Goal: Task Accomplishment & Management: Use online tool/utility

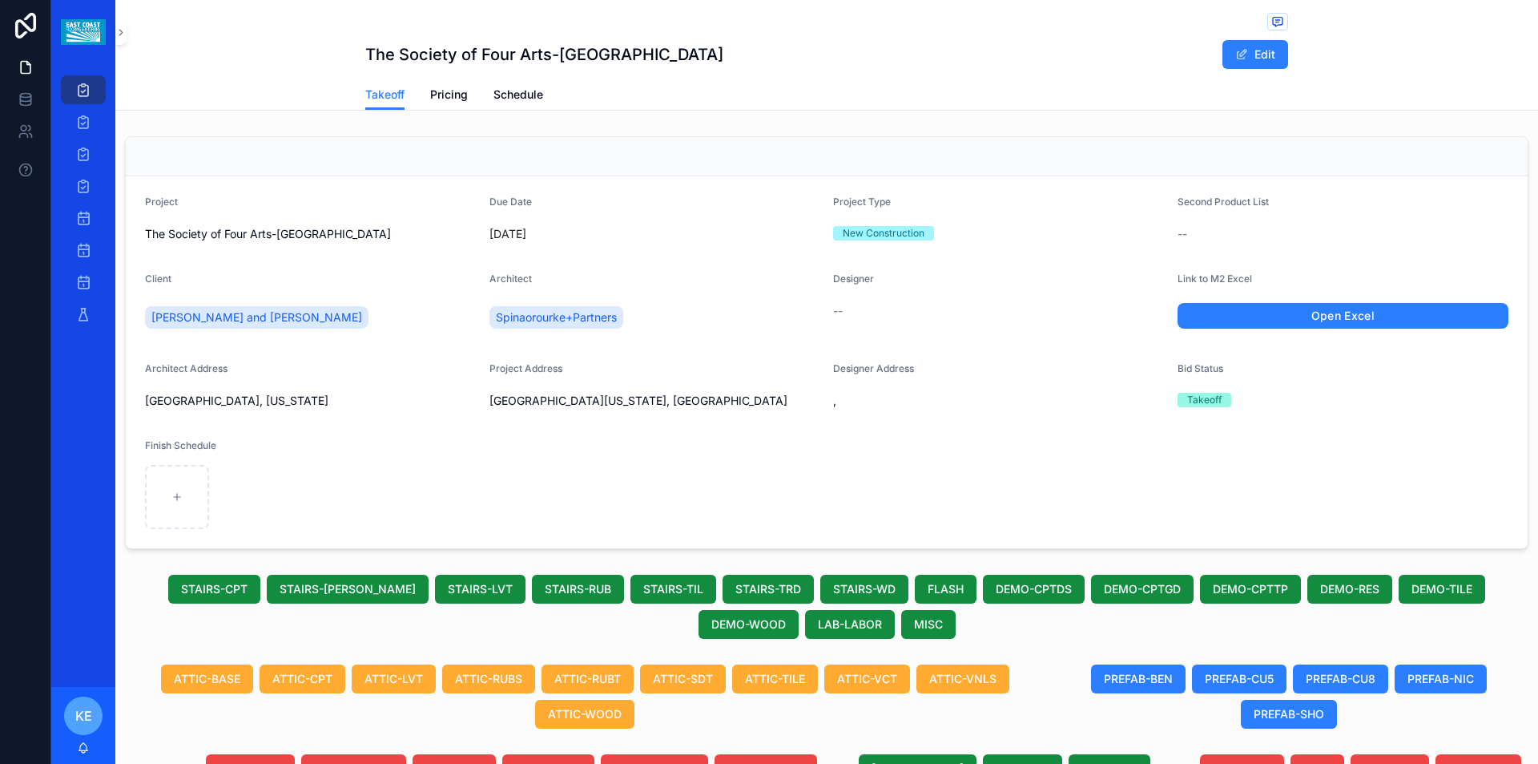
scroll to position [629, 0]
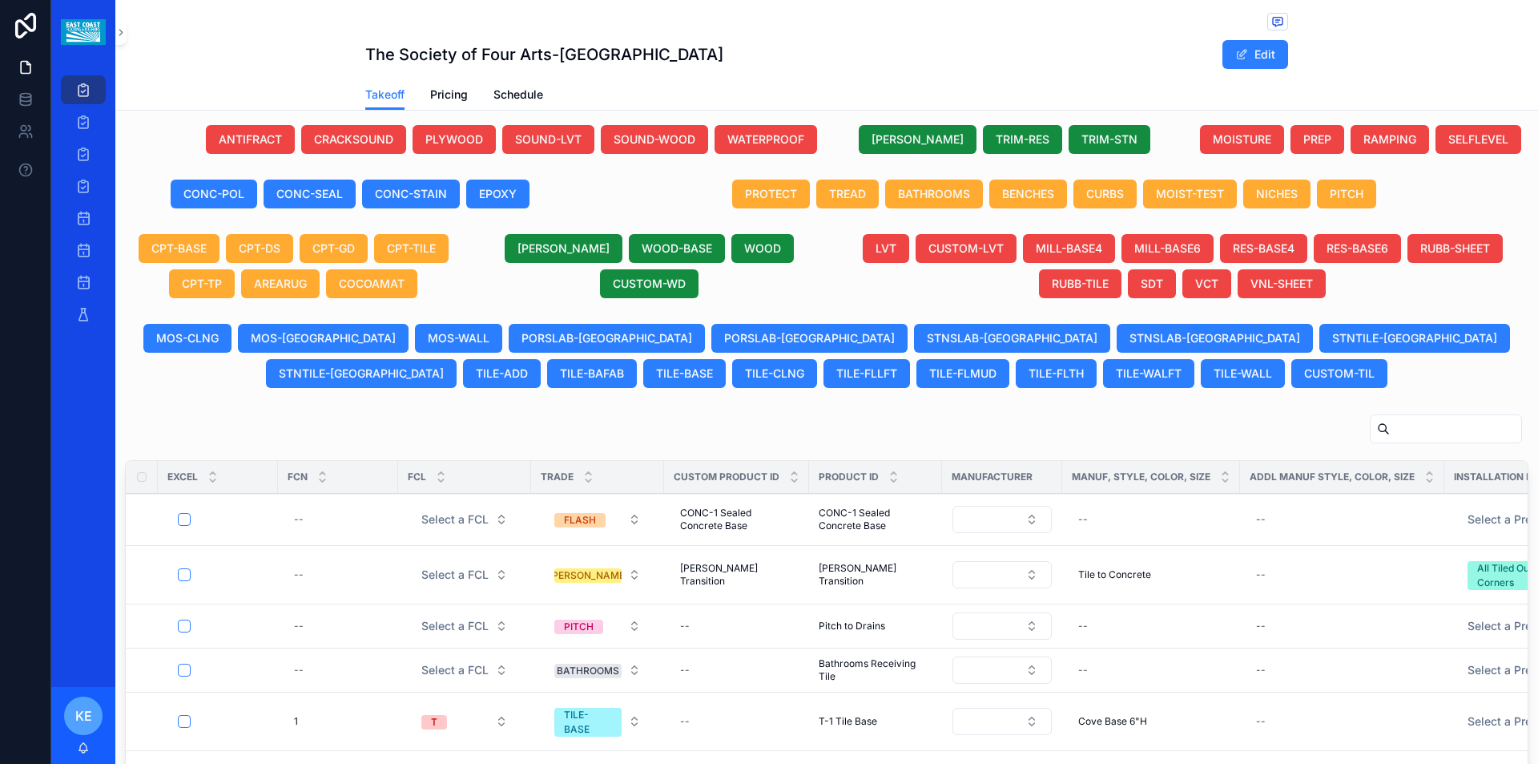
click at [1088, 139] on span "TRIM-STN" at bounding box center [1110, 139] width 56 height 16
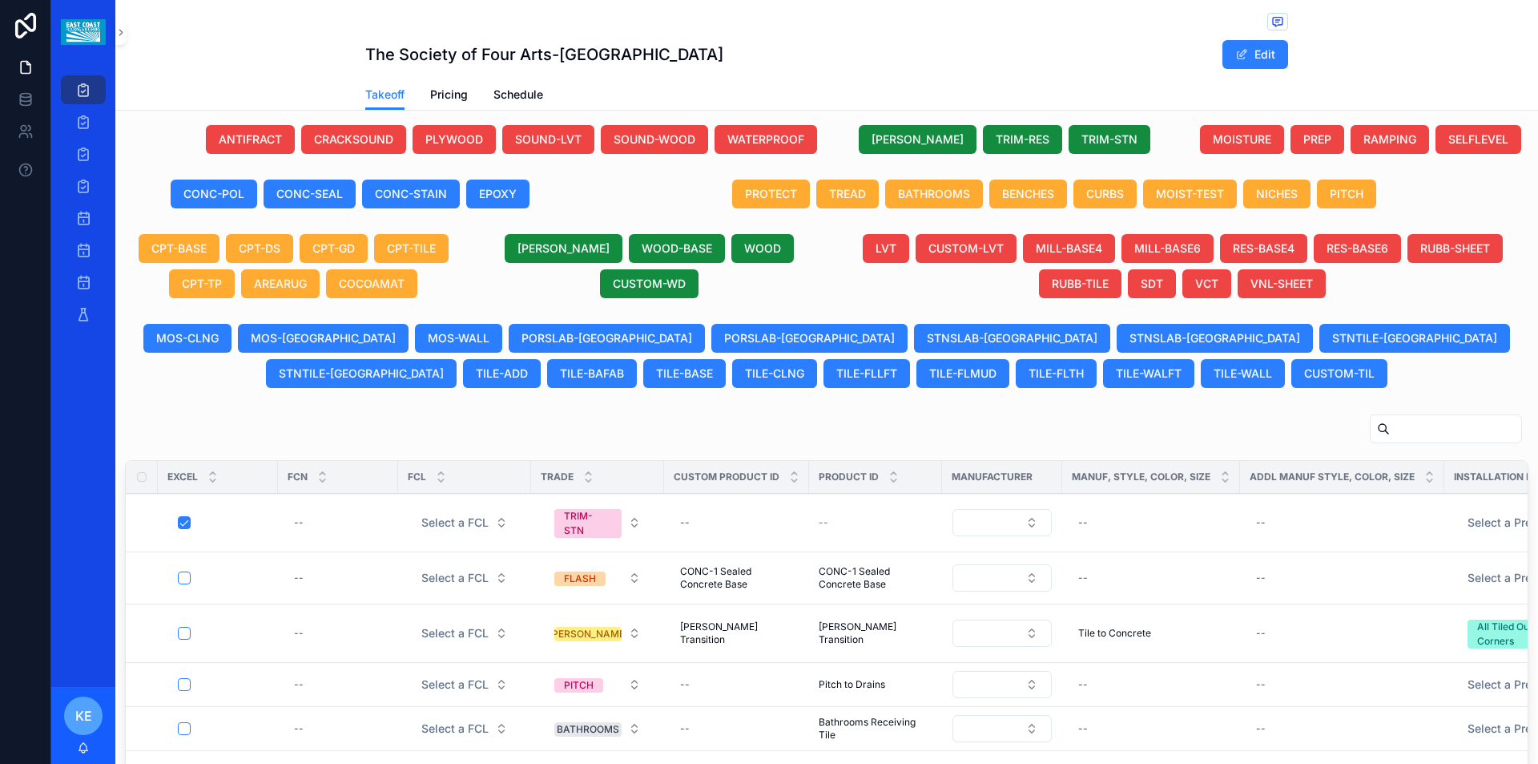
scroll to position [789, 0]
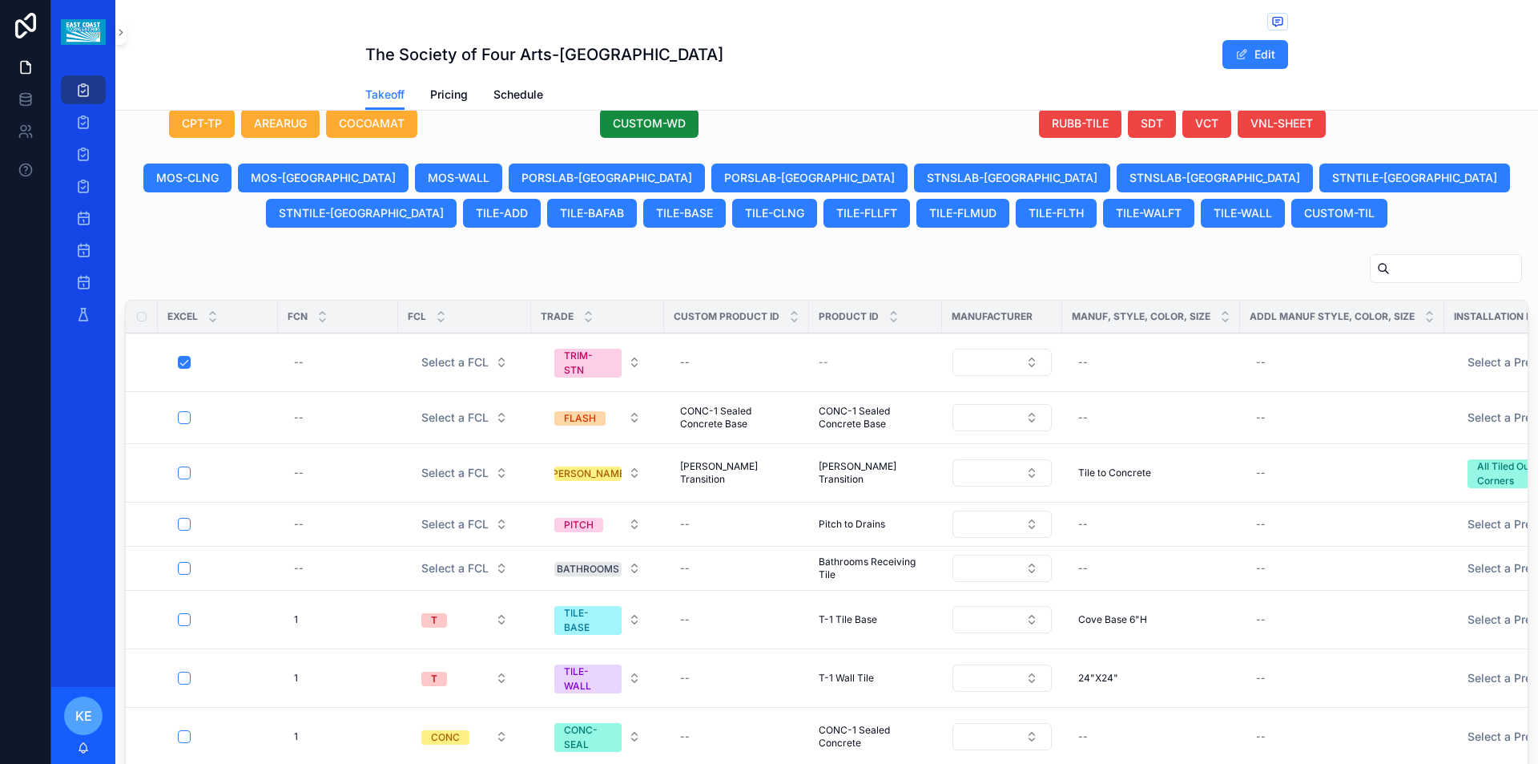
click at [710, 365] on div "--" at bounding box center [737, 362] width 126 height 26
type input "**********"
click at [877, 385] on icon "scrollable content" at bounding box center [877, 384] width 8 height 6
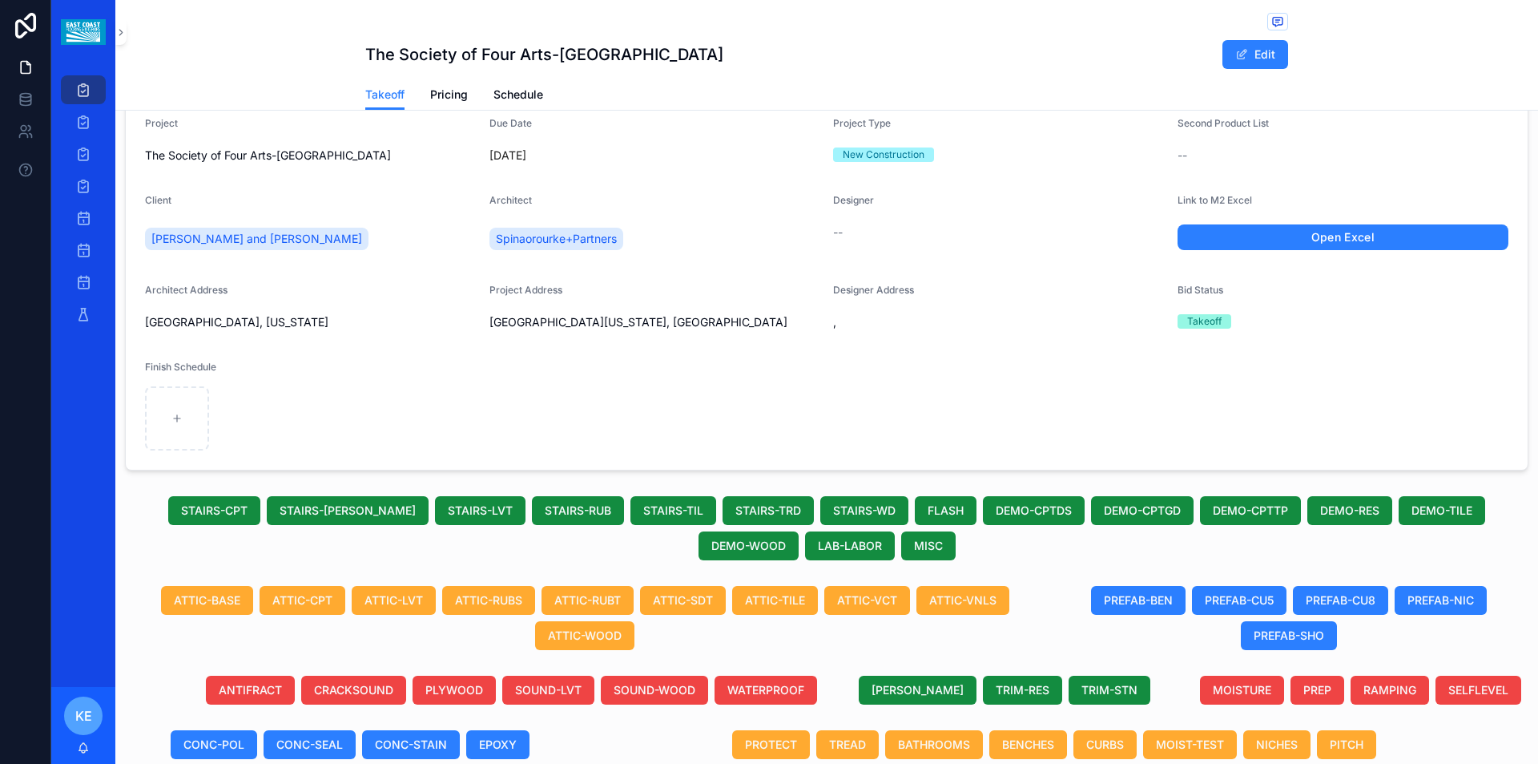
scroll to position [0, 0]
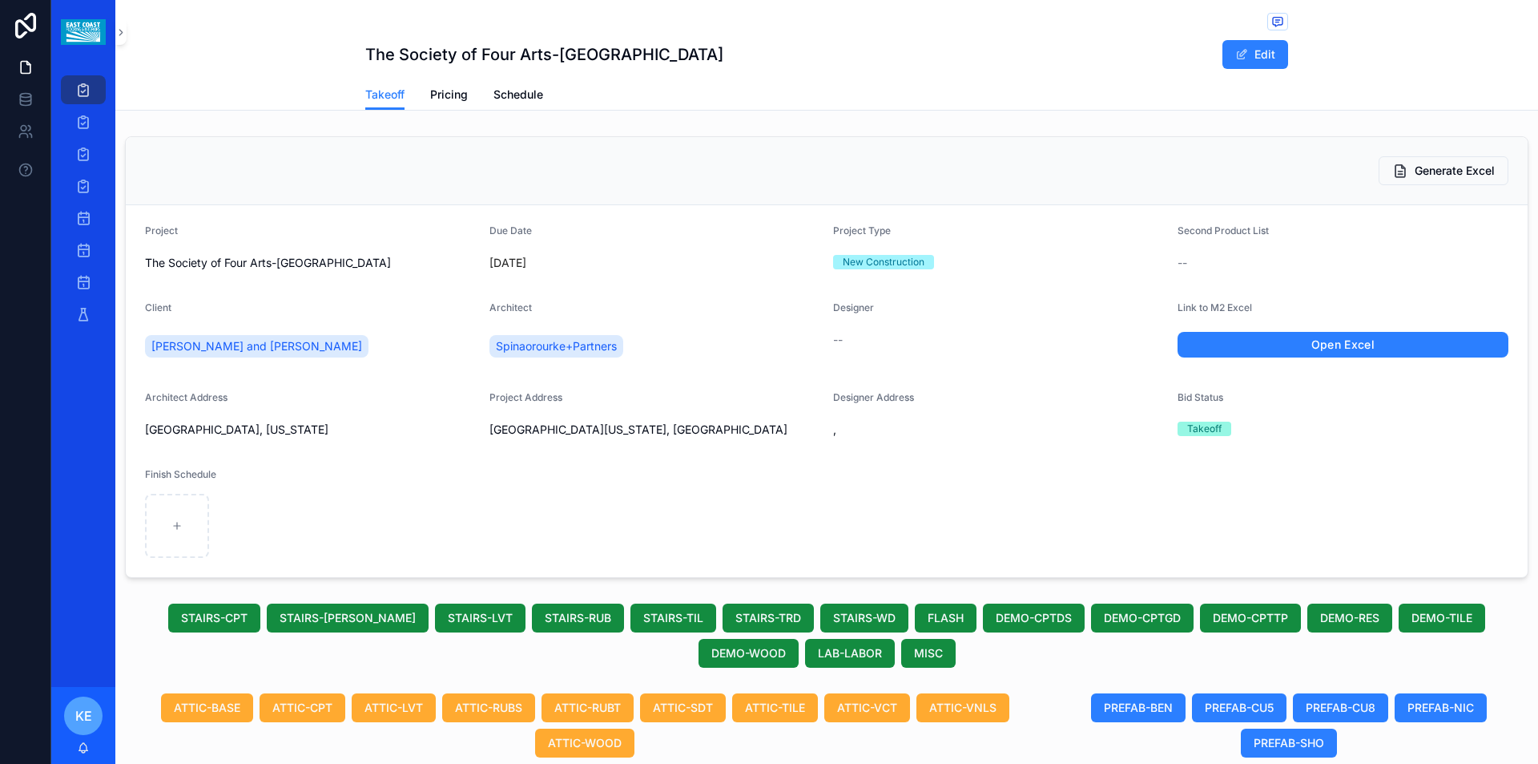
click at [1434, 169] on span "Generate Excel" at bounding box center [1455, 171] width 80 height 16
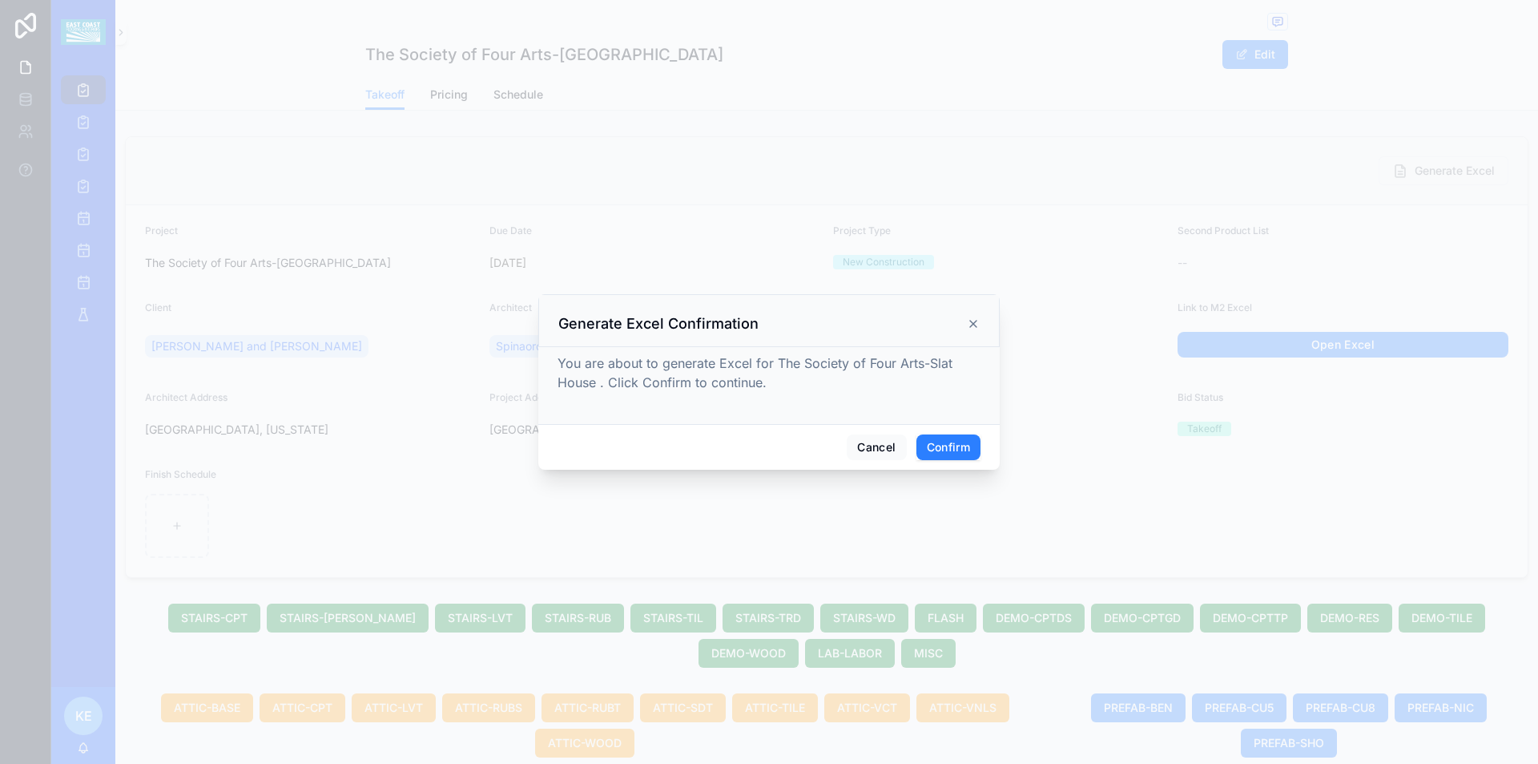
click at [952, 451] on button "Confirm" at bounding box center [949, 447] width 64 height 26
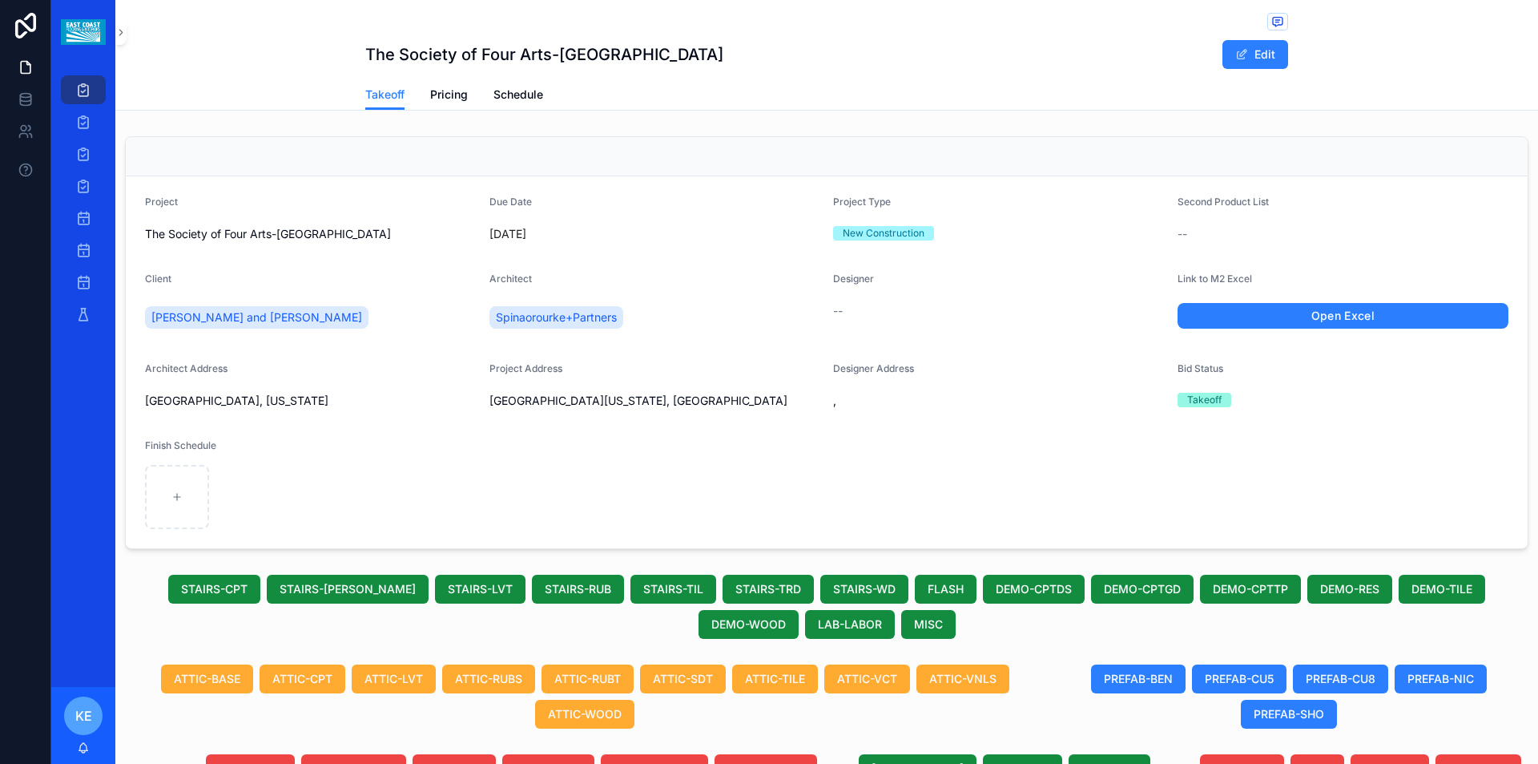
click at [1318, 314] on link "Open Excel" at bounding box center [1344, 316] width 332 height 26
